Goal: Task Accomplishment & Management: Manage account settings

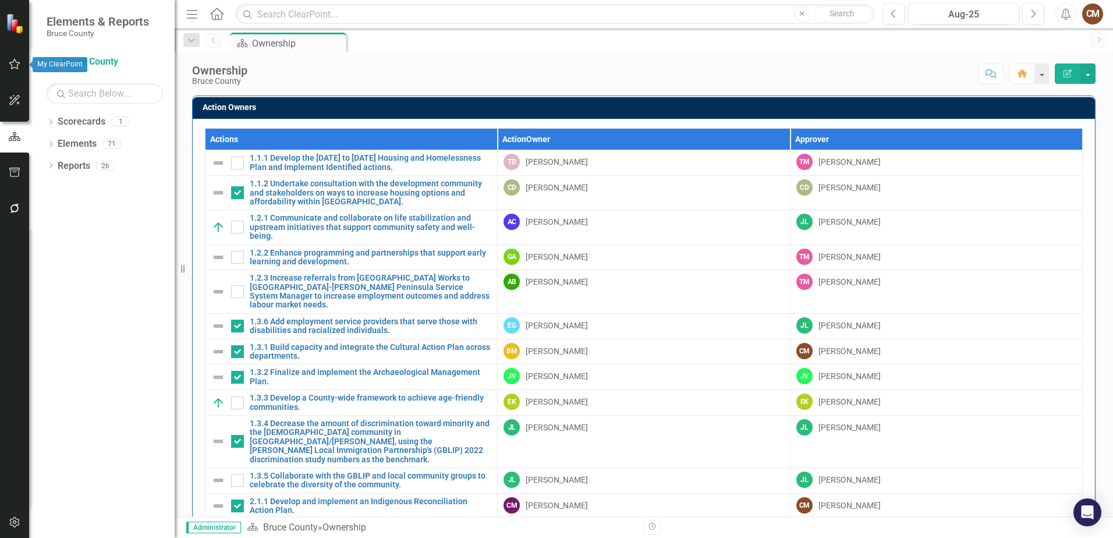
click at [13, 58] on button "button" at bounding box center [15, 64] width 26 height 24
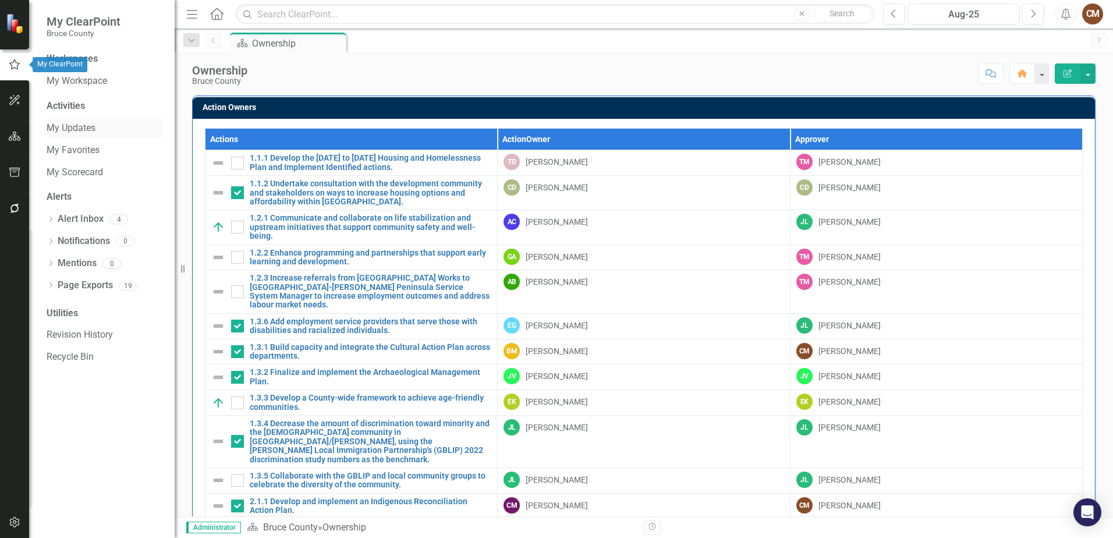
click at [79, 127] on link "My Updates" at bounding box center [105, 128] width 116 height 13
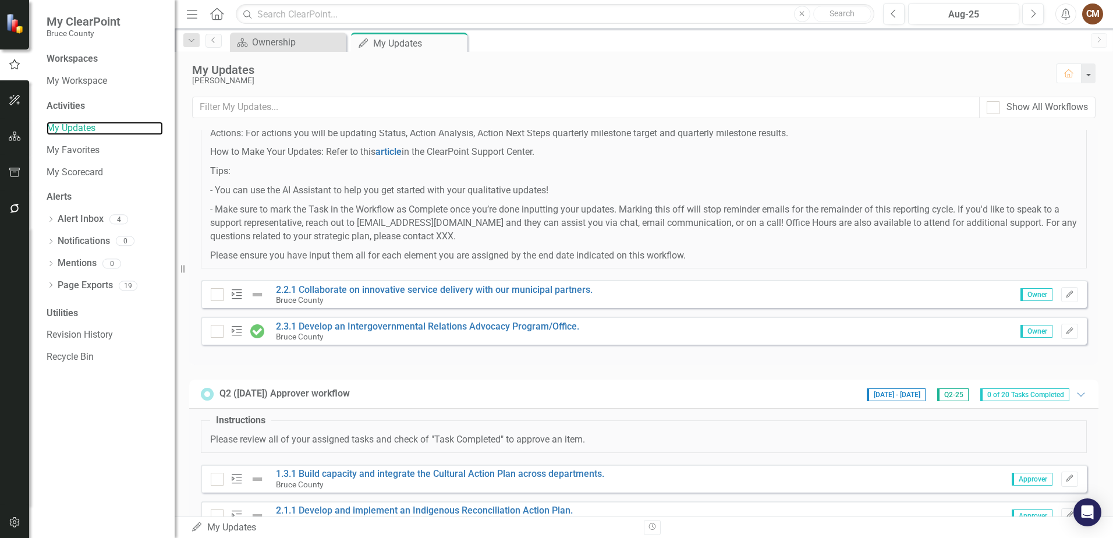
scroll to position [116, 0]
click at [1066, 290] on icon "Edit" at bounding box center [1070, 292] width 9 height 7
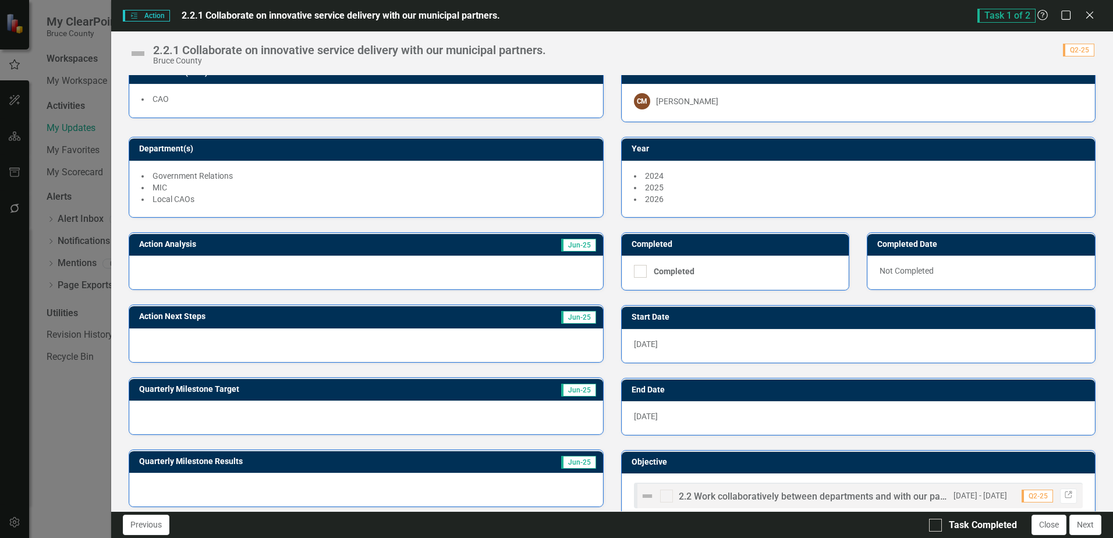
scroll to position [0, 0]
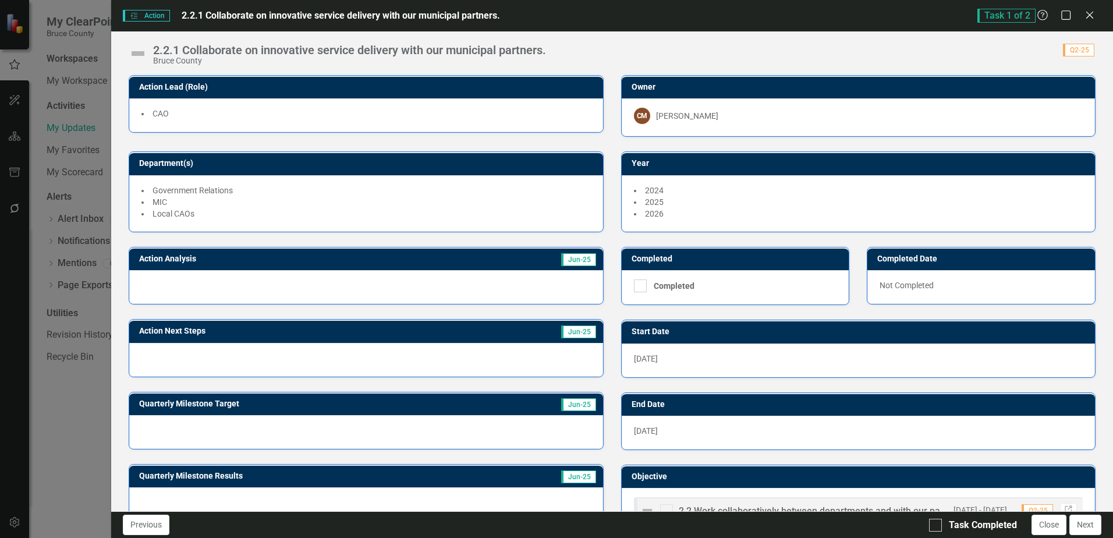
click at [137, 14] on icon "Action" at bounding box center [134, 15] width 9 height 7
click at [118, 17] on div "Action Action 2.2.1 Collaborate on innovative service delivery with our municip…" at bounding box center [612, 15] width 1002 height 31
click at [119, 17] on div "Action Action 2.2.1 Collaborate on innovative service delivery with our municip…" at bounding box center [612, 15] width 1002 height 31
drag, startPoint x: 119, startPoint y: 17, endPoint x: 663, endPoint y: 17, distance: 544.5
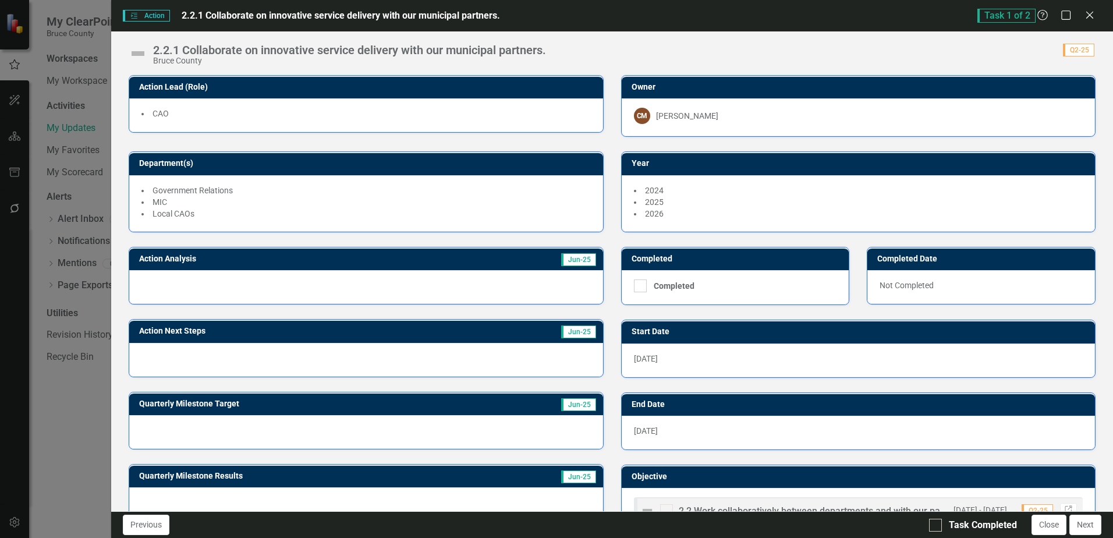
click at [663, 17] on div "Action Action 2.2.1 Collaborate on innovative service delivery with our municip…" at bounding box center [550, 15] width 854 height 13
click at [1019, 17] on span "Task 1 of 2" at bounding box center [1007, 16] width 58 height 14
click at [244, 13] on span "2.2.1 Collaborate on innovative service delivery with our municipal partners." at bounding box center [341, 15] width 319 height 11
click at [143, 17] on span "Action Action" at bounding box center [146, 16] width 47 height 12
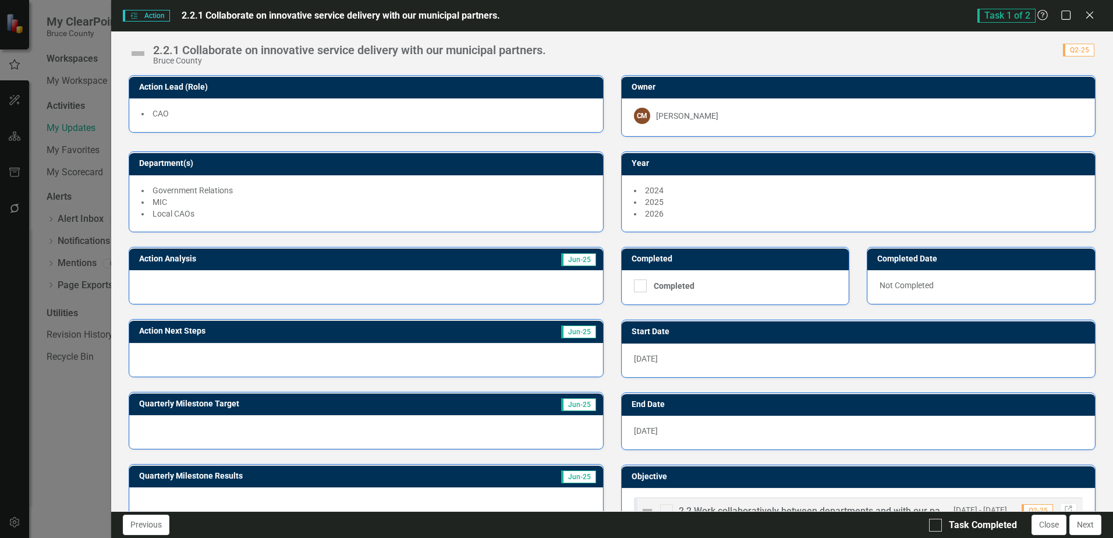
click at [143, 17] on span "Action Action" at bounding box center [146, 16] width 47 height 12
click at [266, 16] on span "2.2.1 Collaborate on innovative service delivery with our municipal partners." at bounding box center [341, 15] width 319 height 11
drag, startPoint x: 266, startPoint y: 15, endPoint x: 248, endPoint y: 17, distance: 17.6
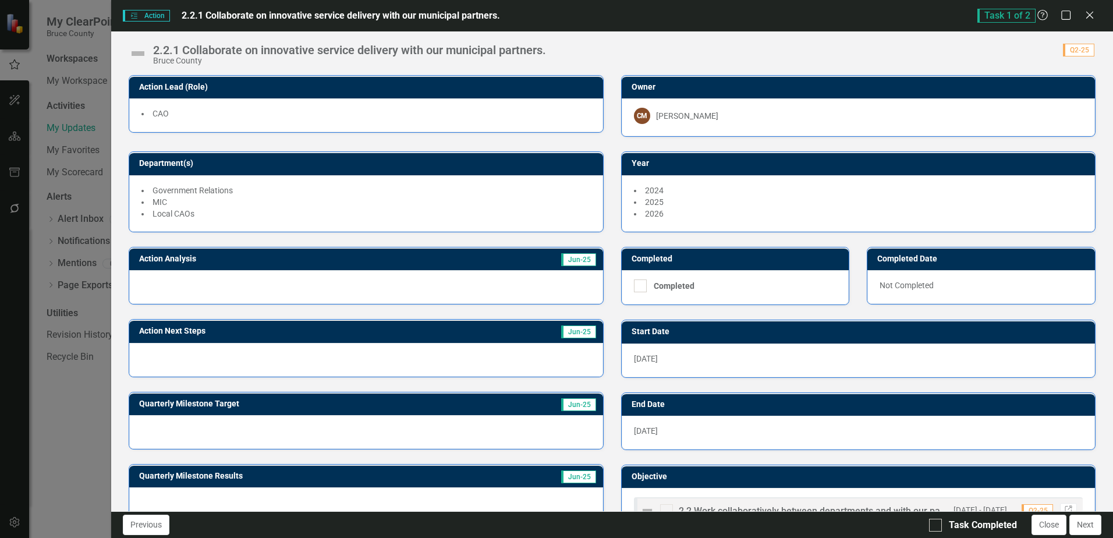
click at [248, 17] on span "2.2.1 Collaborate on innovative service delivery with our municipal partners." at bounding box center [341, 15] width 319 height 11
click at [150, 16] on span "Action Action" at bounding box center [146, 16] width 47 height 12
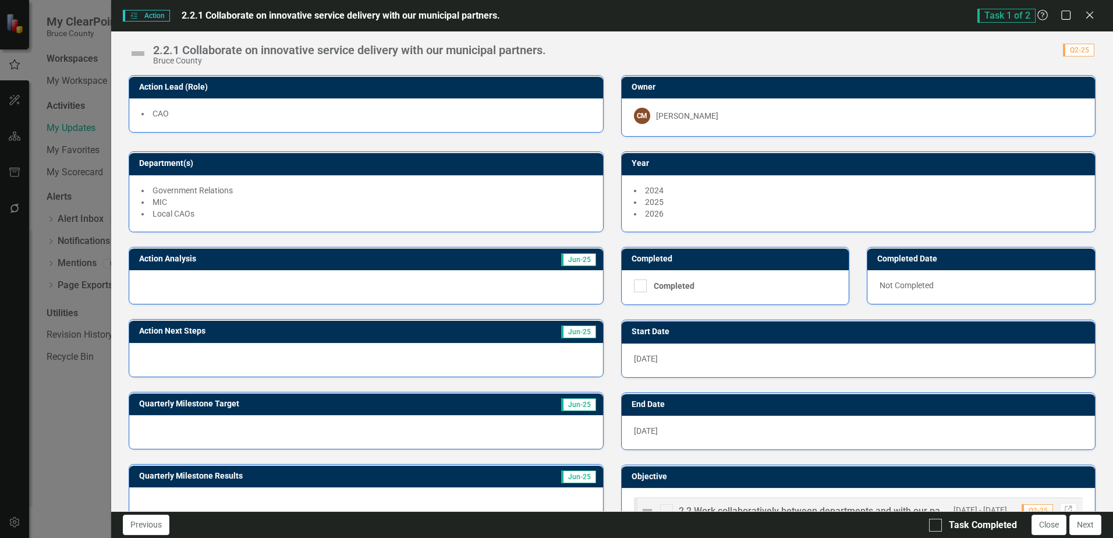
click at [150, 16] on span "Action Action" at bounding box center [146, 16] width 47 height 12
click at [138, 52] on img at bounding box center [138, 53] width 19 height 19
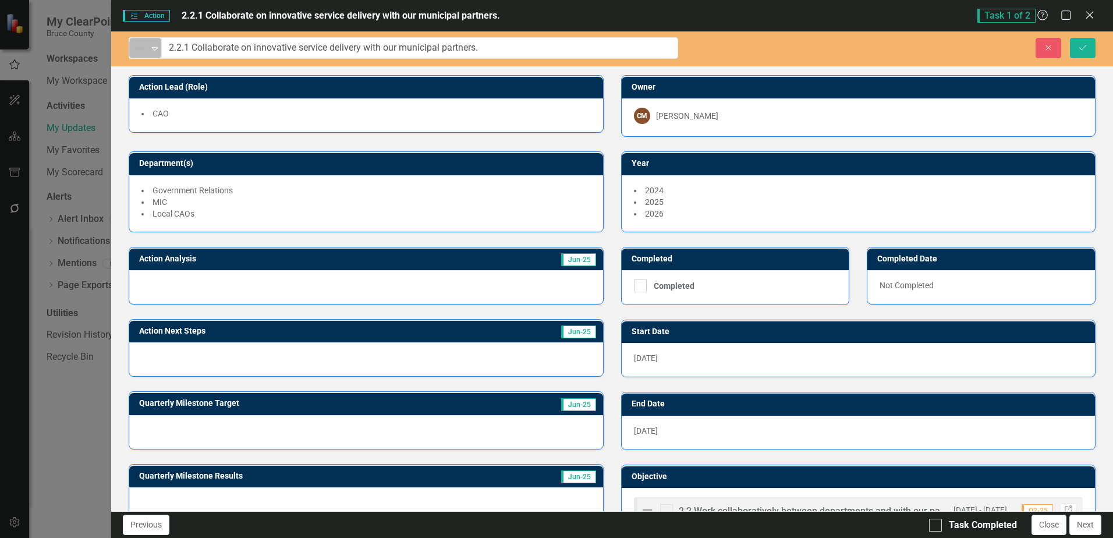
click at [152, 48] on icon "Expand" at bounding box center [155, 48] width 12 height 9
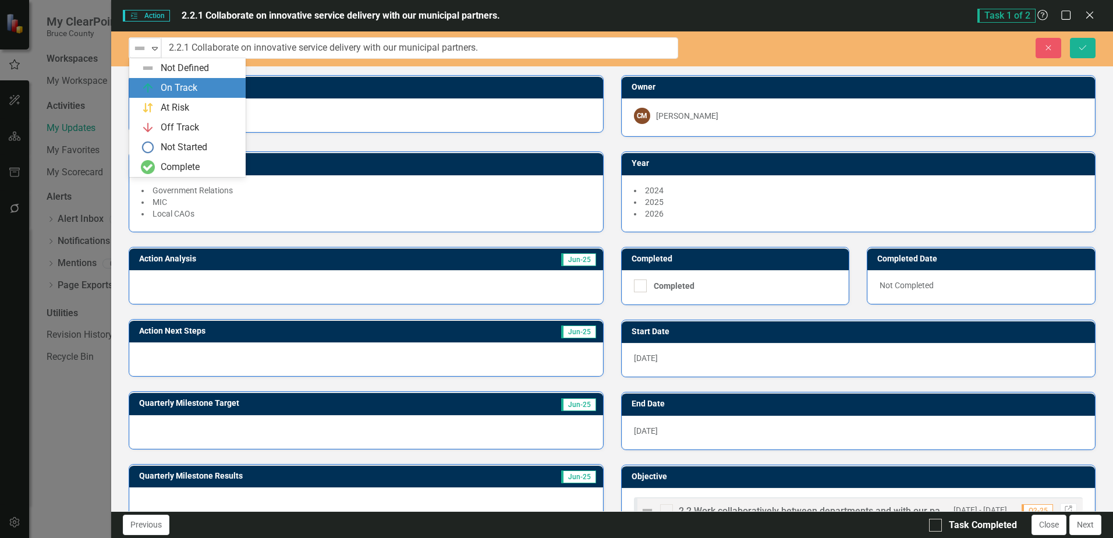
click at [201, 85] on div "On Track" at bounding box center [190, 88] width 98 height 14
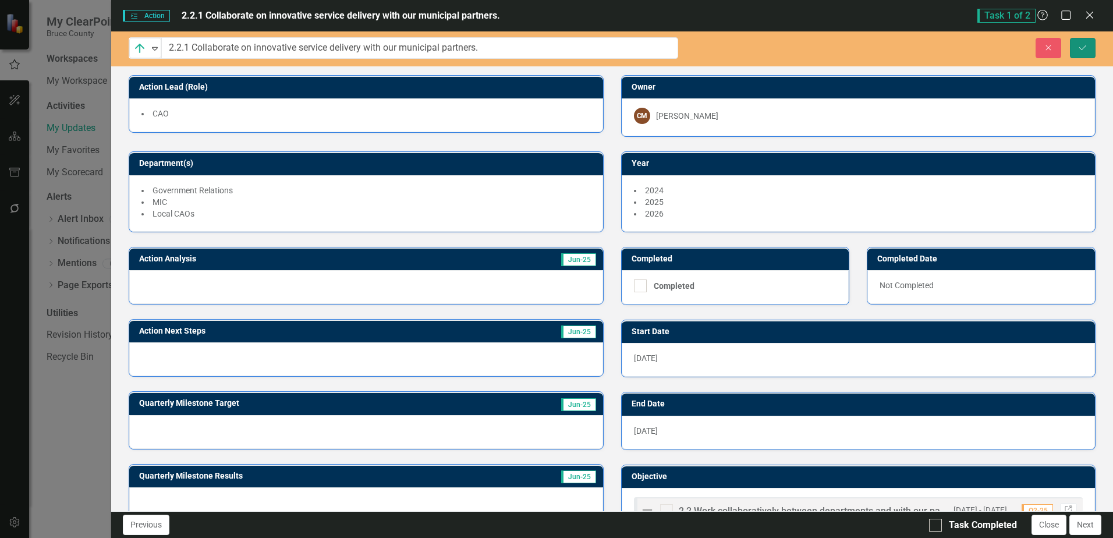
click at [1087, 46] on icon "Save" at bounding box center [1083, 48] width 10 height 8
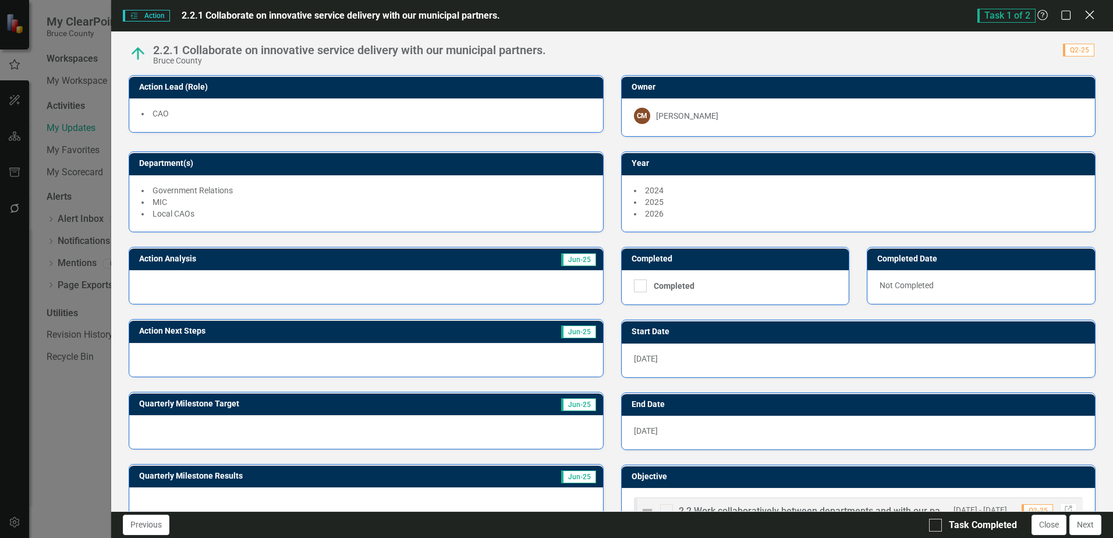
click at [1090, 15] on icon at bounding box center [1090, 14] width 9 height 9
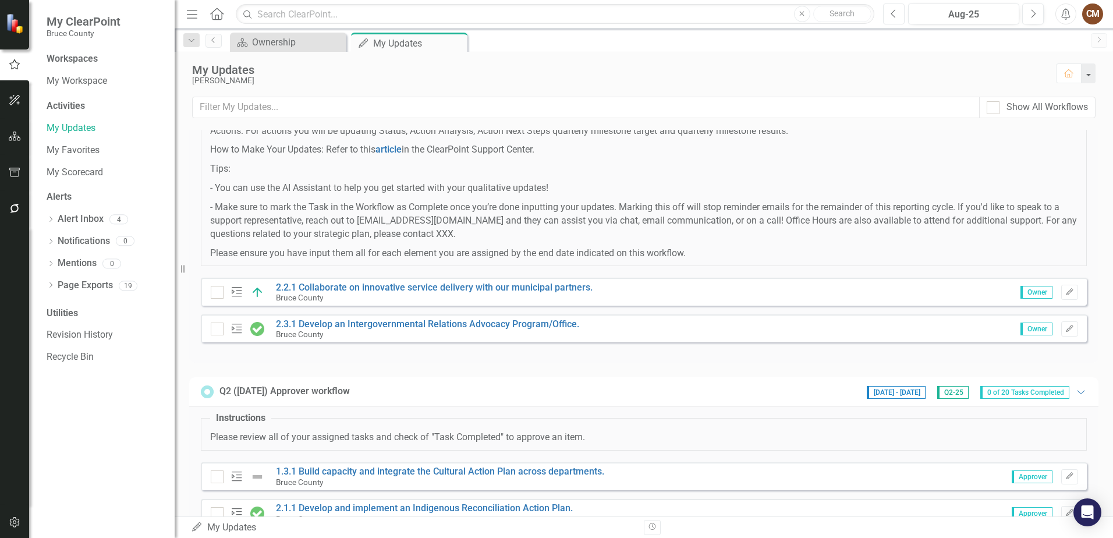
click at [897, 17] on icon "Previous" at bounding box center [894, 14] width 6 height 10
click at [1066, 291] on icon "Edit" at bounding box center [1070, 292] width 9 height 7
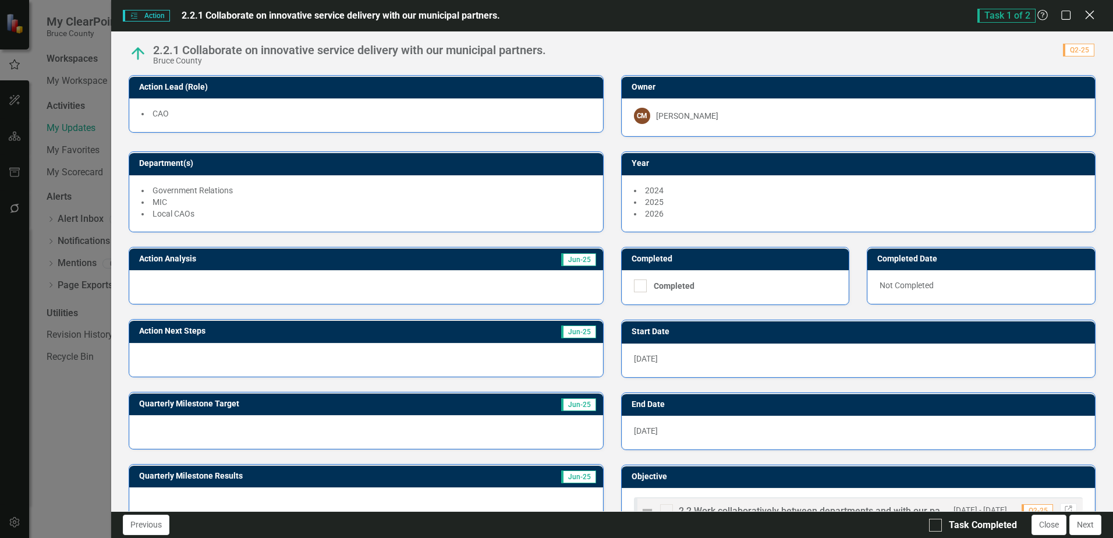
click at [1093, 15] on icon "Close" at bounding box center [1090, 14] width 15 height 11
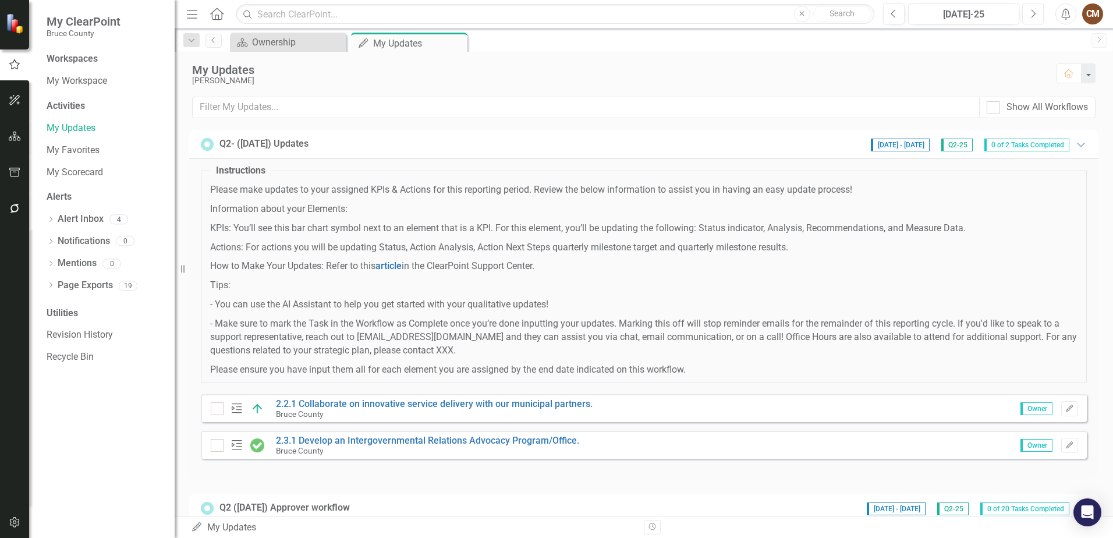
click at [1037, 9] on button "Next" at bounding box center [1034, 13] width 22 height 21
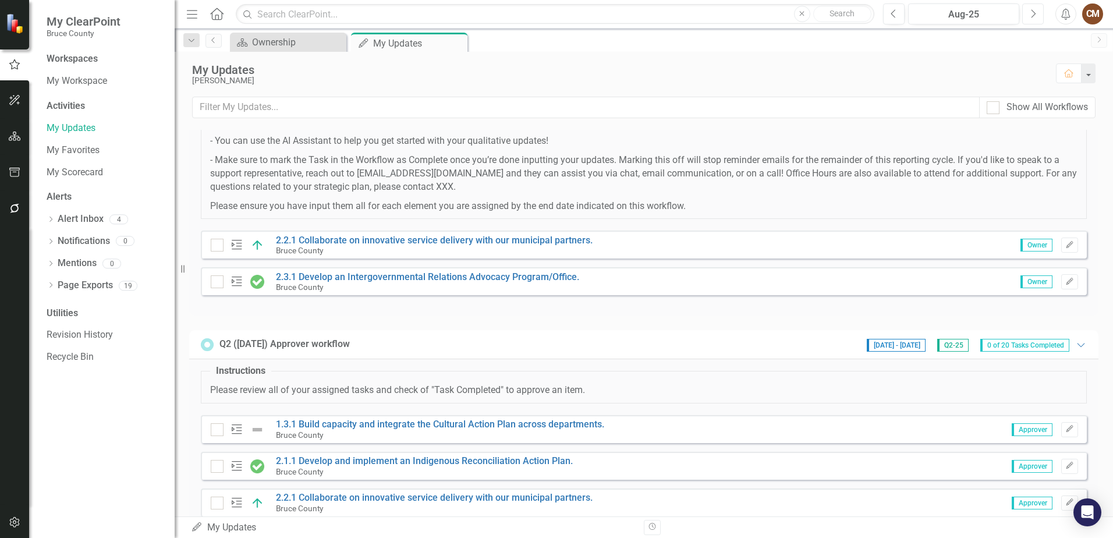
scroll to position [175, 0]
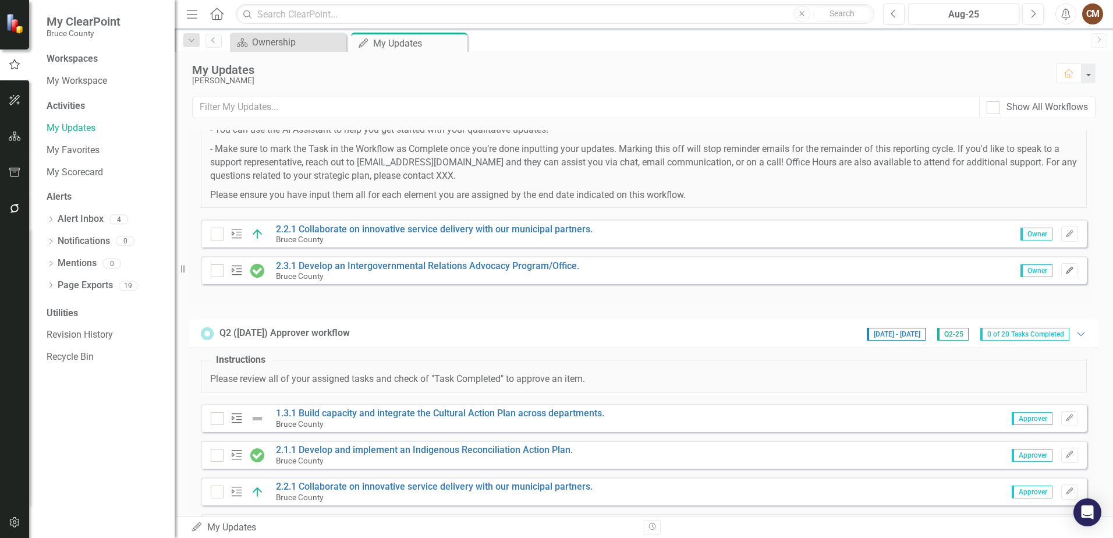
click at [1066, 268] on icon "Edit" at bounding box center [1070, 270] width 9 height 7
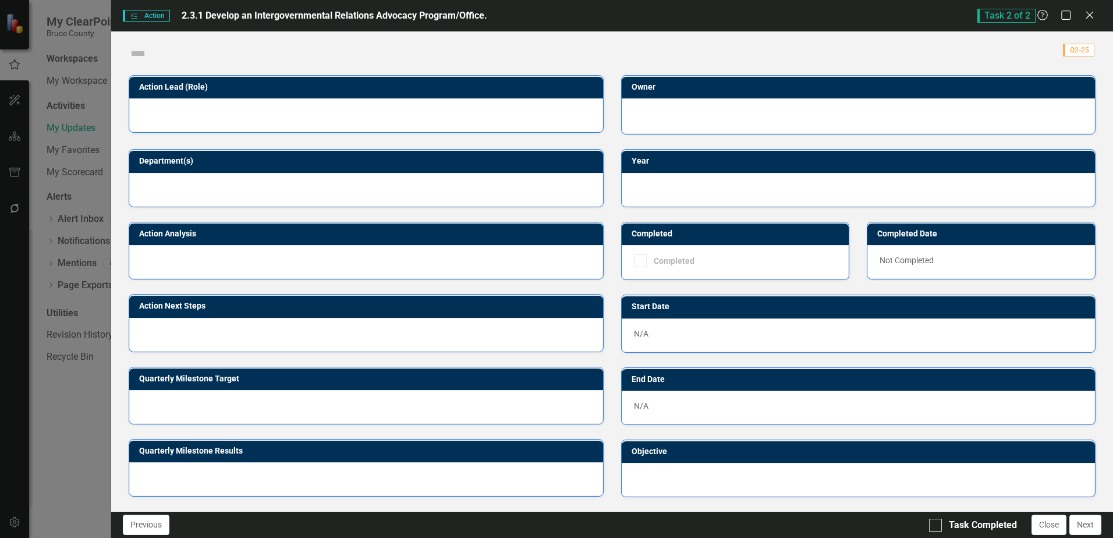
checkbox input "true"
